Goal: Transaction & Acquisition: Purchase product/service

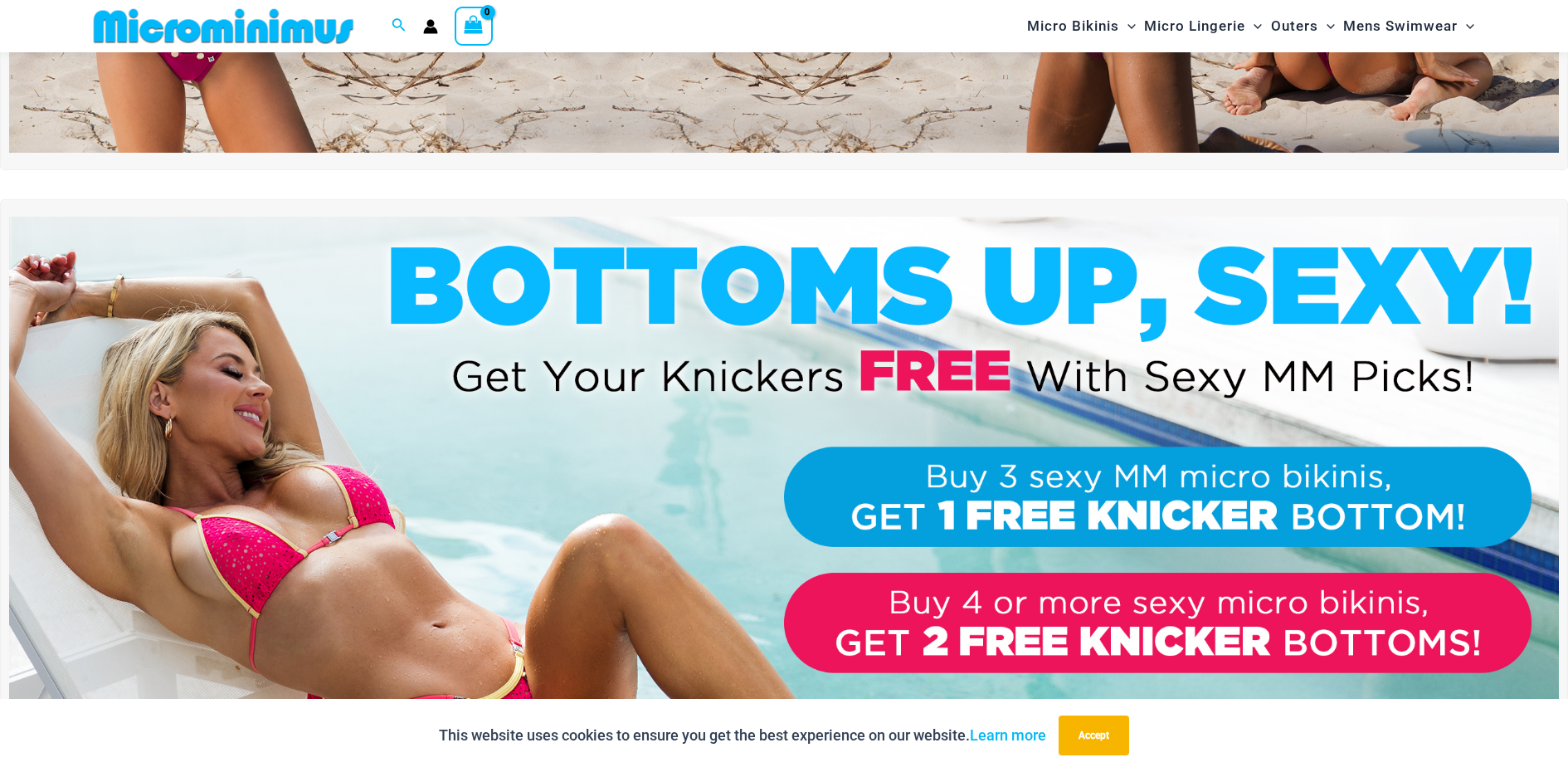
scroll to position [662, 0]
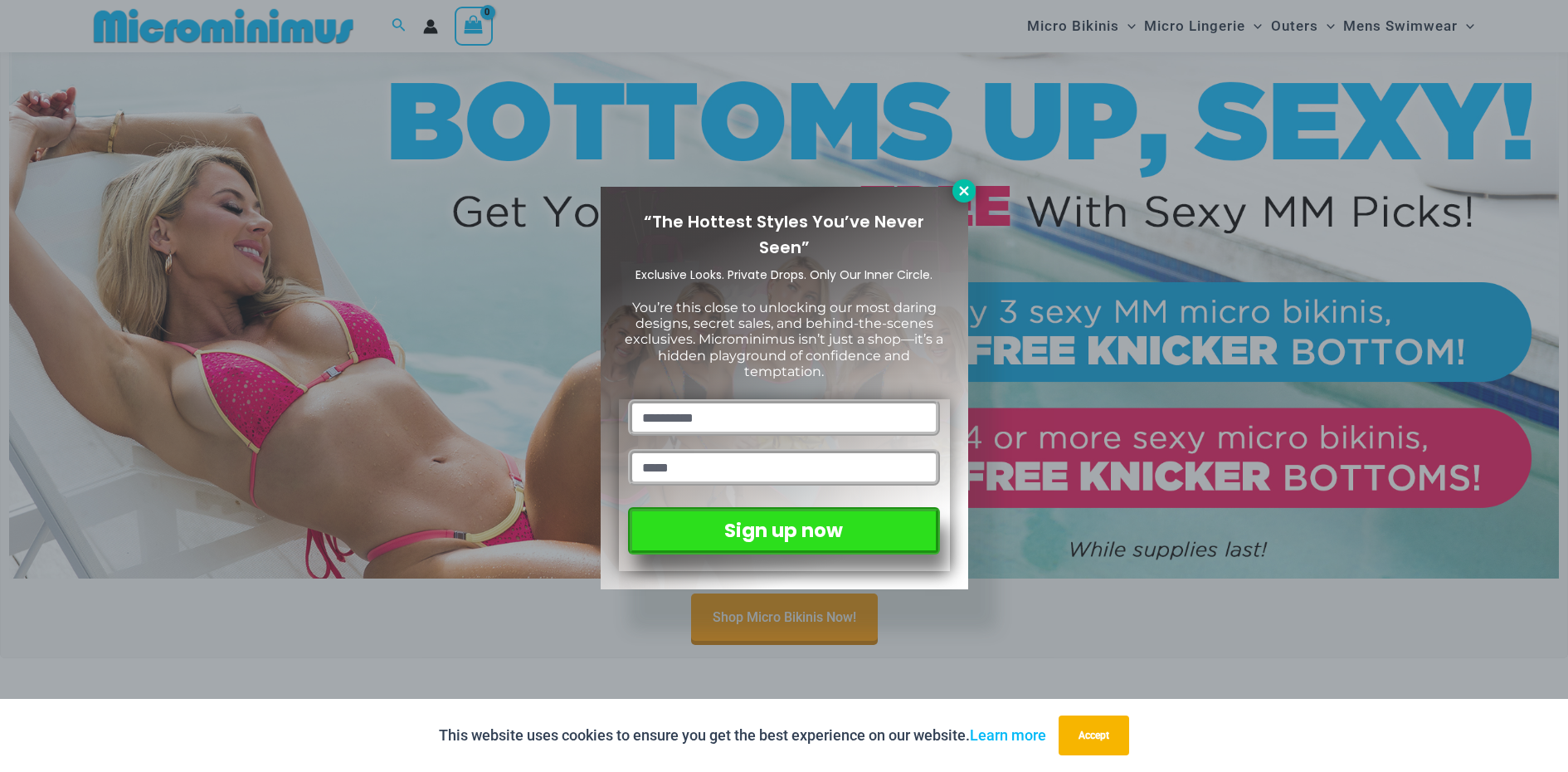
type input "**********"
click at [964, 189] on icon at bounding box center [964, 190] width 9 height 9
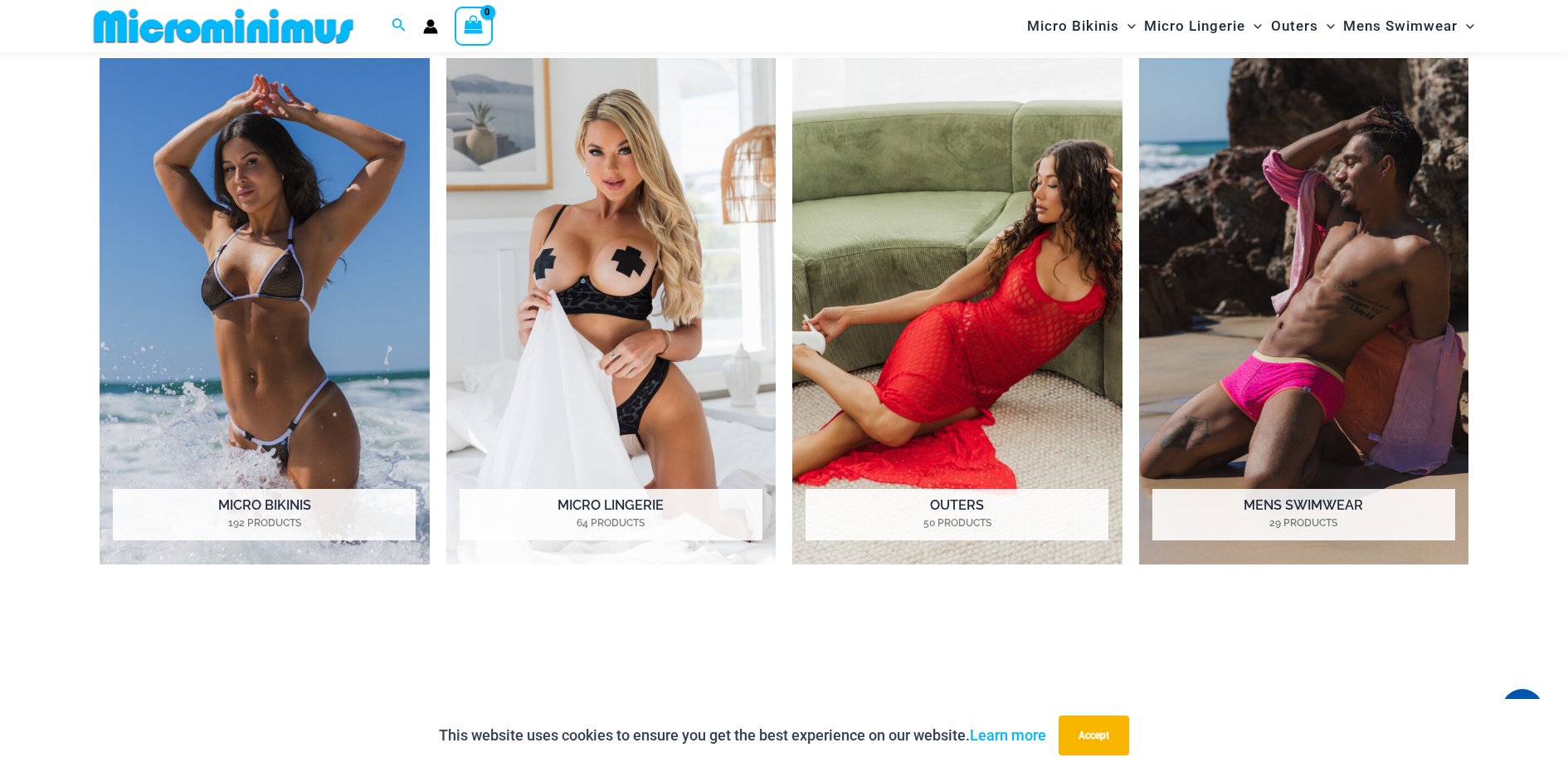
scroll to position [1592, 0]
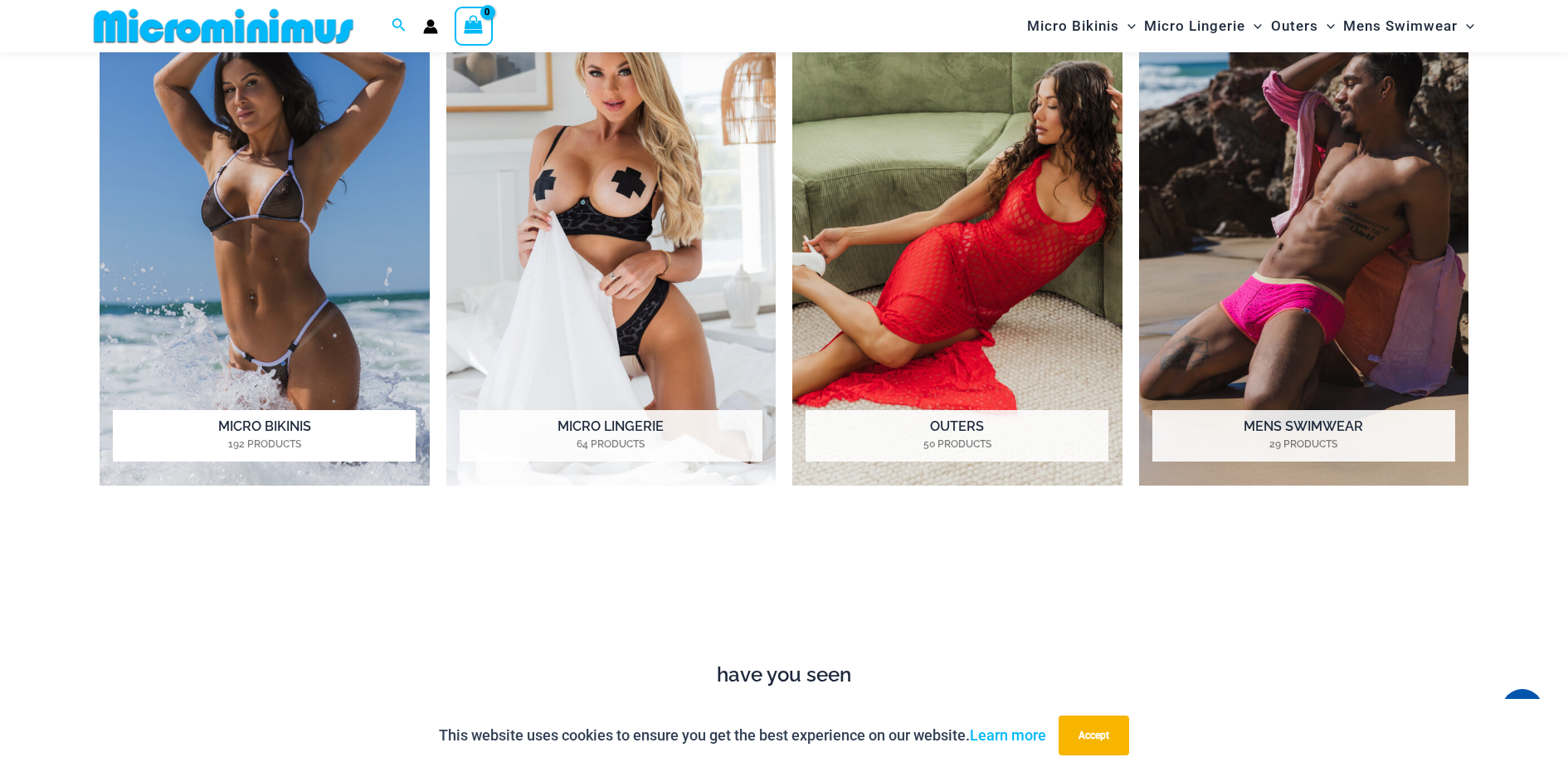
click at [331, 298] on img "Visit product category Micro Bikinis" at bounding box center [264, 232] width 330 height 507
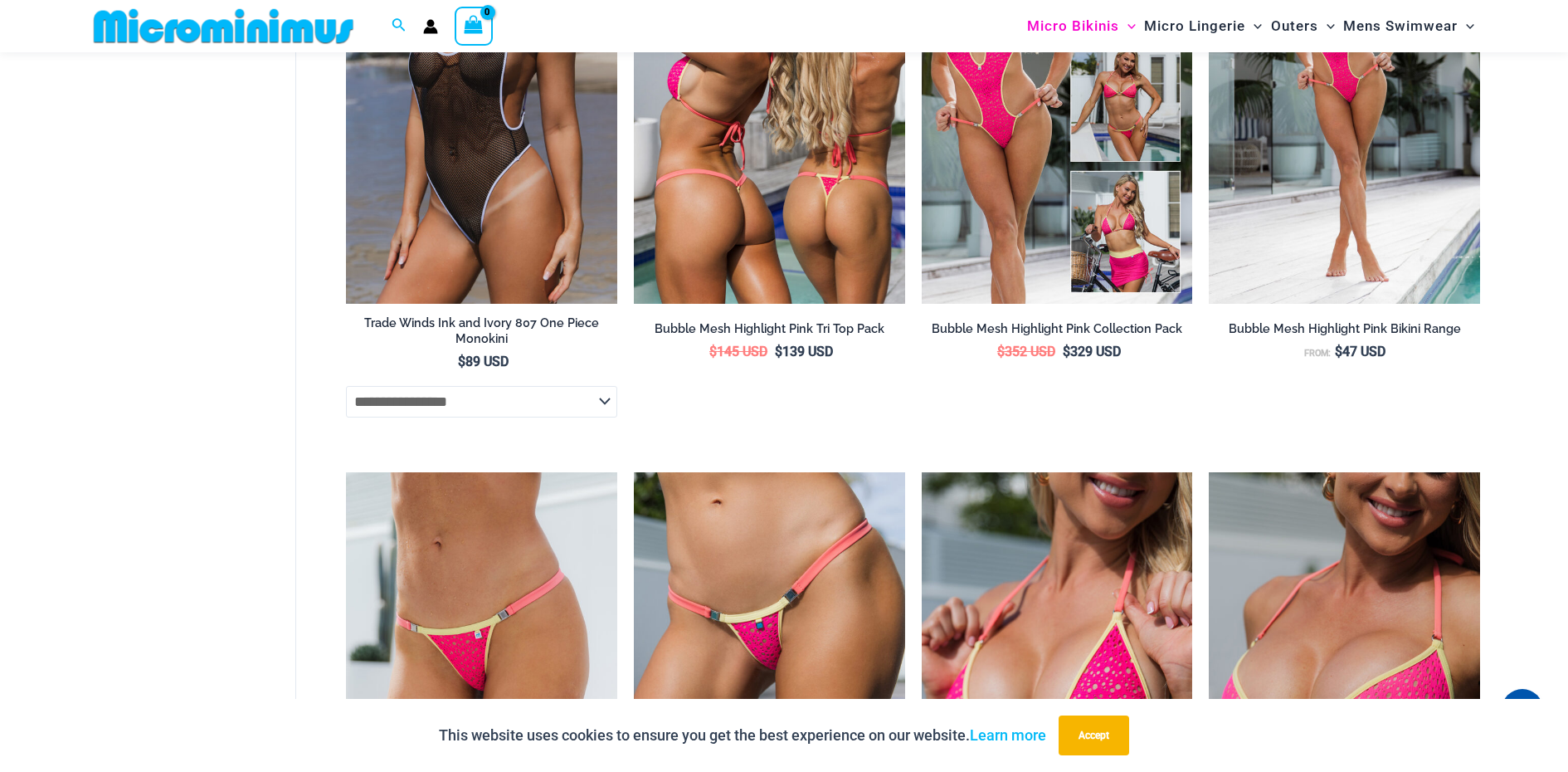
scroll to position [2320, 0]
